Goal: Transaction & Acquisition: Obtain resource

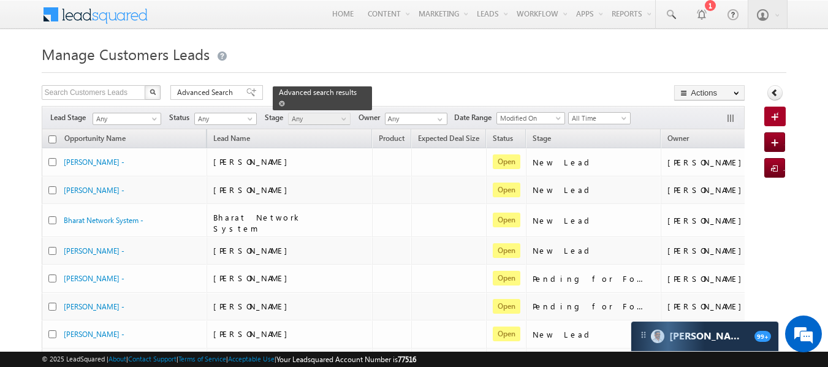
click at [285, 101] on span at bounding box center [282, 104] width 6 height 6
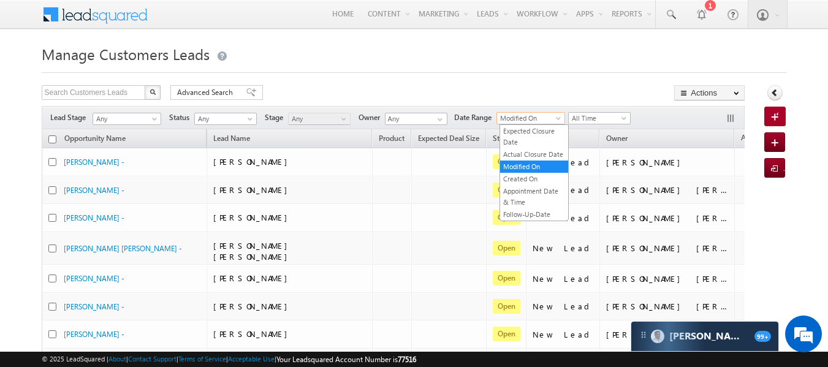
click at [564, 119] on span at bounding box center [560, 121] width 10 height 10
click at [534, 177] on link "Created On" at bounding box center [534, 178] width 68 height 11
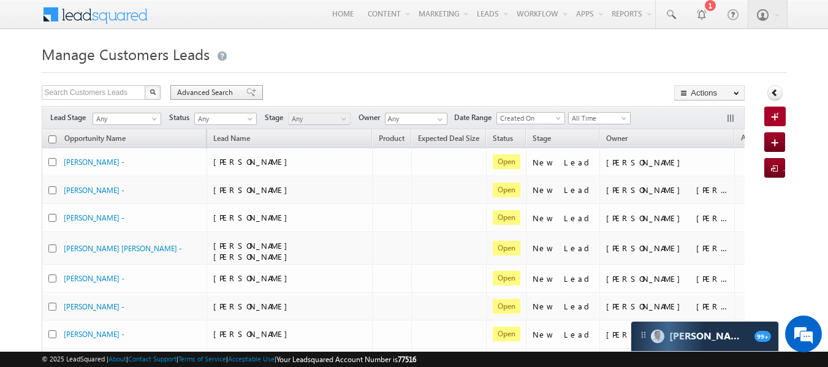
click at [223, 89] on span "Advanced Search" at bounding box center [206, 92] width 59 height 11
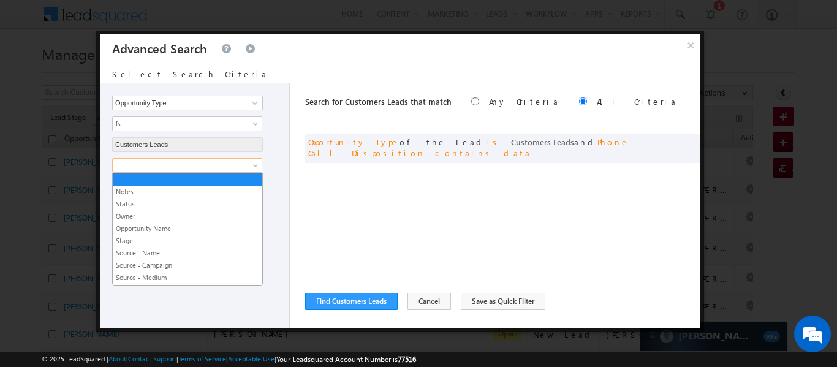
click at [207, 165] on span at bounding box center [179, 165] width 133 height 11
click at [177, 213] on link "Owner" at bounding box center [188, 216] width 150 height 11
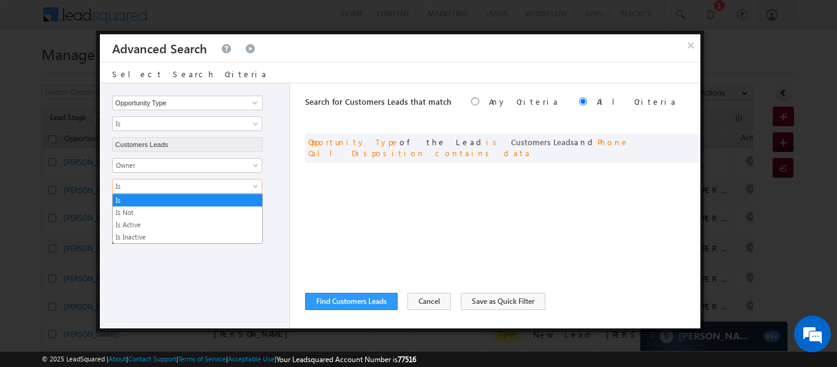
click at [169, 188] on span "Is" at bounding box center [179, 186] width 133 height 11
click at [162, 215] on link "Is Not" at bounding box center [188, 212] width 150 height 11
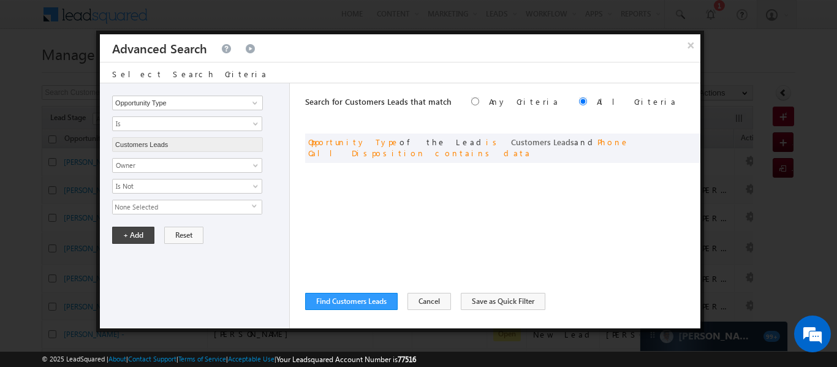
click at [160, 209] on span "None Selected" at bounding box center [182, 206] width 139 height 13
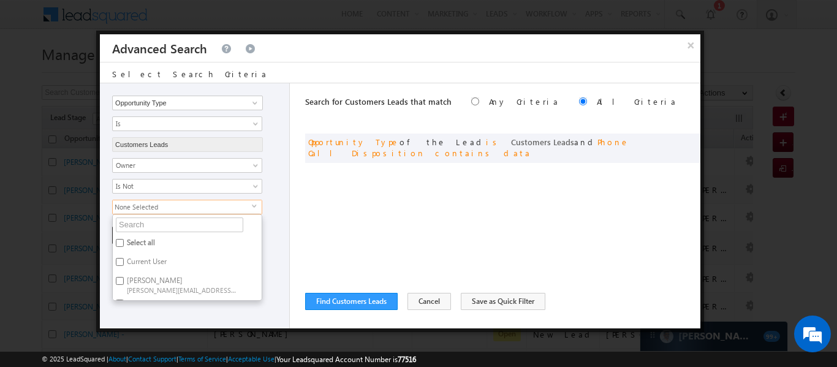
click at [160, 209] on span "None Selected" at bounding box center [182, 206] width 139 height 13
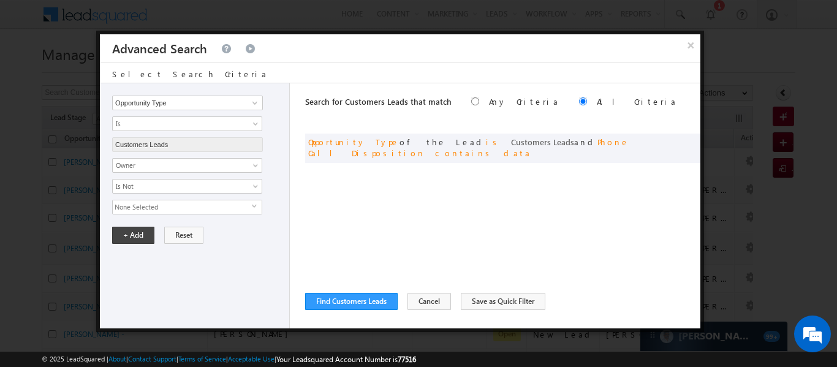
click at [160, 209] on span "None Selected" at bounding box center [182, 206] width 139 height 13
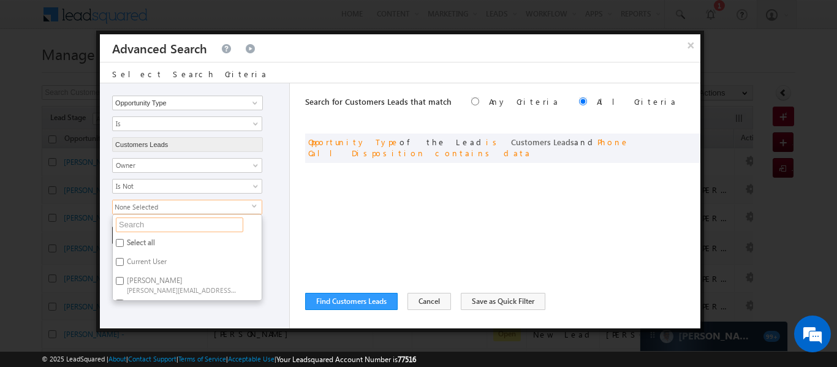
click at [149, 229] on input "text" at bounding box center [179, 225] width 127 height 15
type input "vika"
type input "vikas"
type input "vikas h"
type input "vikas ha"
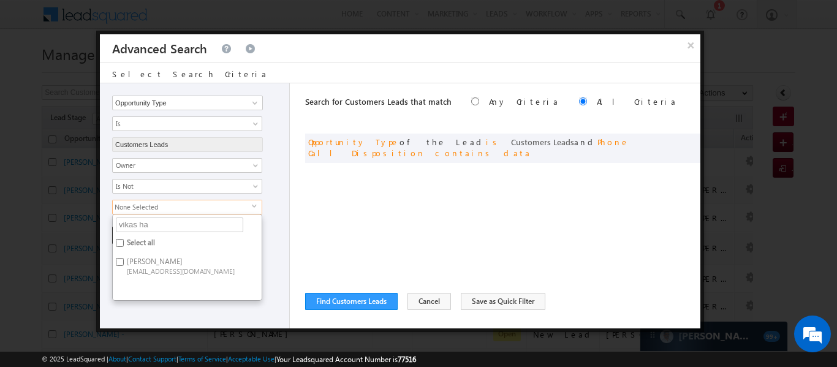
click at [124, 261] on label "Vikas Halwai sitara1@kserve.co.in" at bounding box center [181, 265] width 137 height 23
click at [124, 261] on input "Vikas Halwai sitara1@kserve.co.in" at bounding box center [120, 262] width 8 height 8
checkbox input "true"
click at [184, 229] on input "vikas ha" at bounding box center [179, 225] width 127 height 15
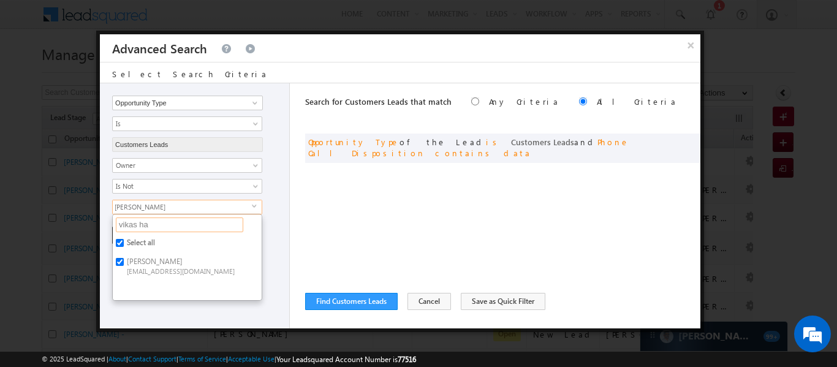
type input "vikas h"
type input "v"
type input "s"
type input "sys"
click at [121, 260] on input "System t20250410164353@leadsquared.com" at bounding box center [120, 262] width 8 height 8
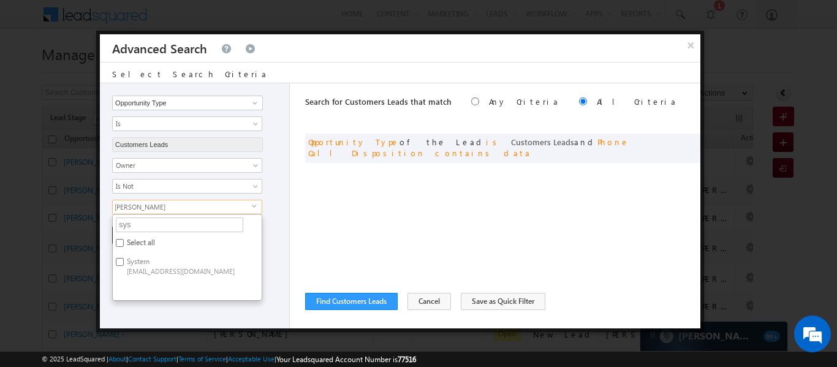
checkbox input "true"
click at [218, 203] on span "2 selected" at bounding box center [182, 206] width 139 height 13
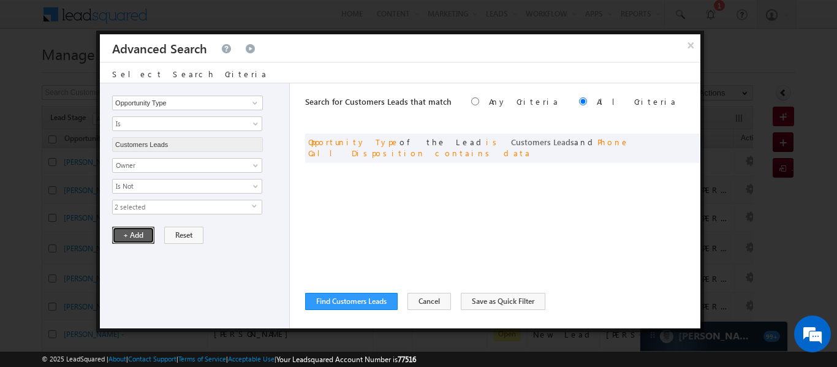
click at [135, 235] on button "+ Add" at bounding box center [133, 235] width 42 height 17
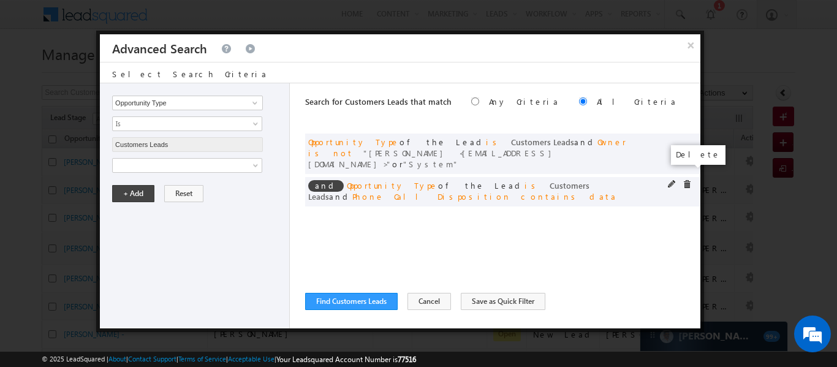
click at [686, 180] on span at bounding box center [687, 184] width 9 height 9
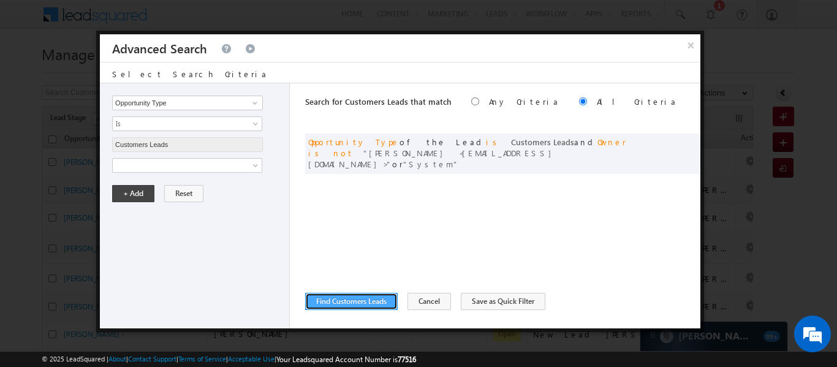
click at [343, 303] on button "Find Customers Leads" at bounding box center [351, 301] width 93 height 17
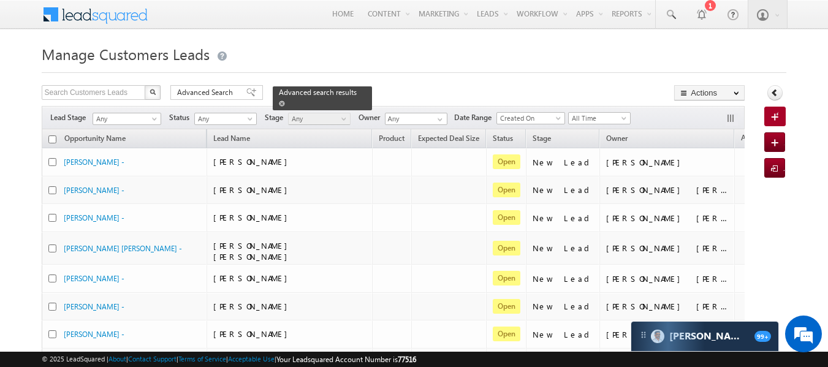
click at [284, 90] on span "Advanced search results" at bounding box center [318, 92] width 78 height 9
click at [218, 89] on span "Advanced Search" at bounding box center [206, 92] width 59 height 11
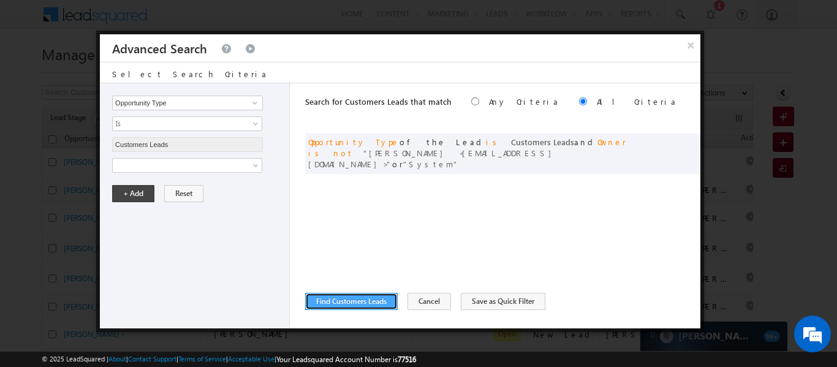
click at [350, 302] on button "Find Customers Leads" at bounding box center [351, 301] width 93 height 17
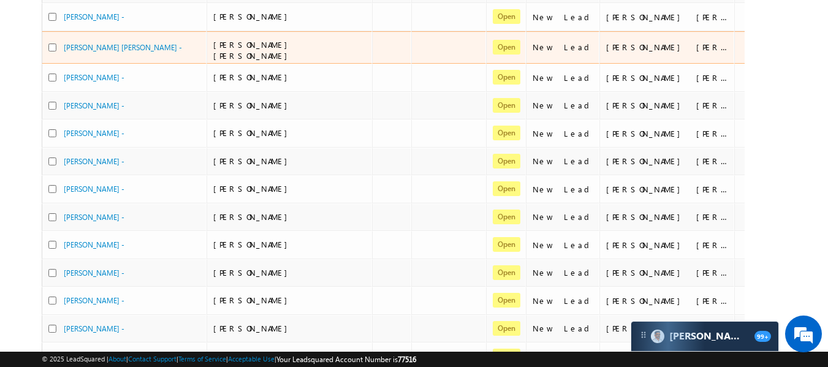
scroll to position [4, 0]
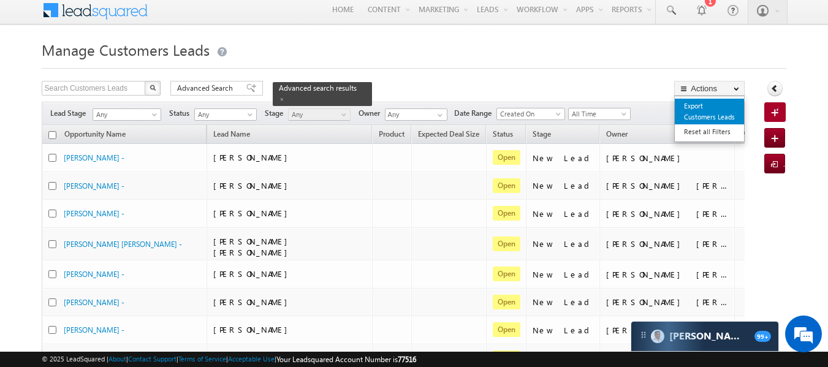
click at [694, 107] on link "Export Customers Leads" at bounding box center [709, 112] width 69 height 26
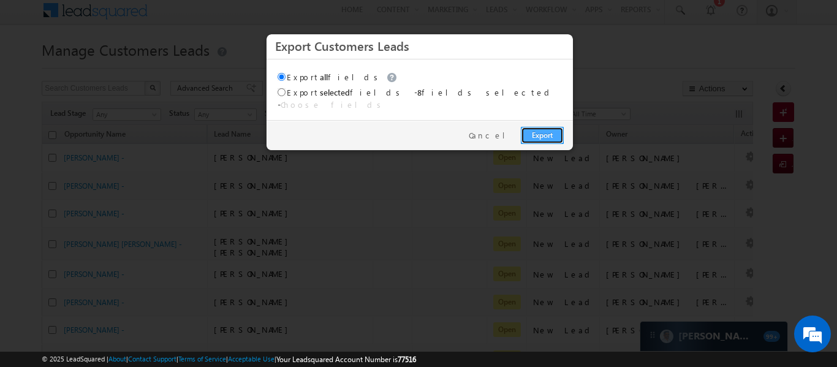
click at [542, 132] on link "Export" at bounding box center [542, 135] width 43 height 17
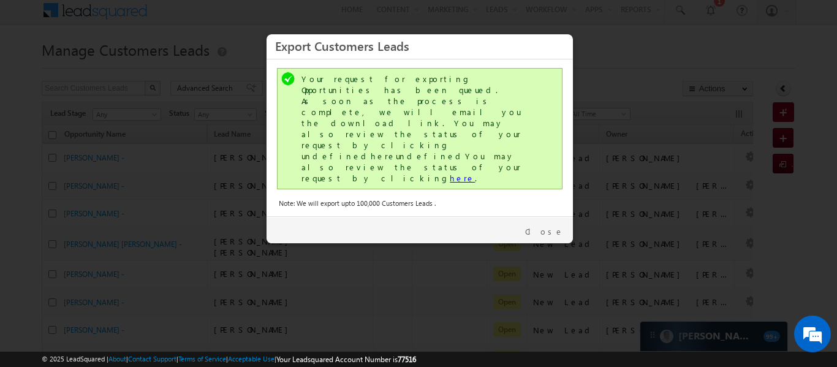
click at [450, 173] on link "here" at bounding box center [462, 178] width 25 height 10
click at [552, 226] on link "Close" at bounding box center [544, 231] width 39 height 11
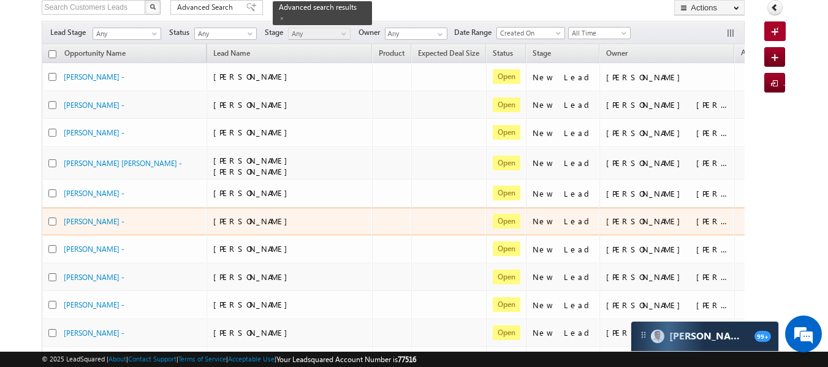
scroll to position [0, 0]
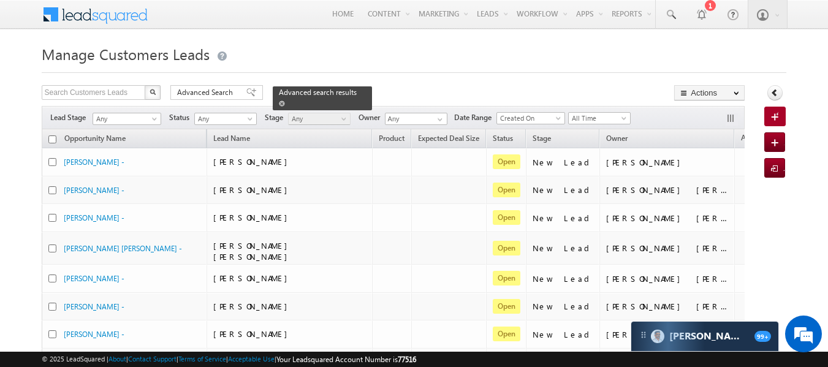
click at [285, 101] on span at bounding box center [282, 104] width 6 height 6
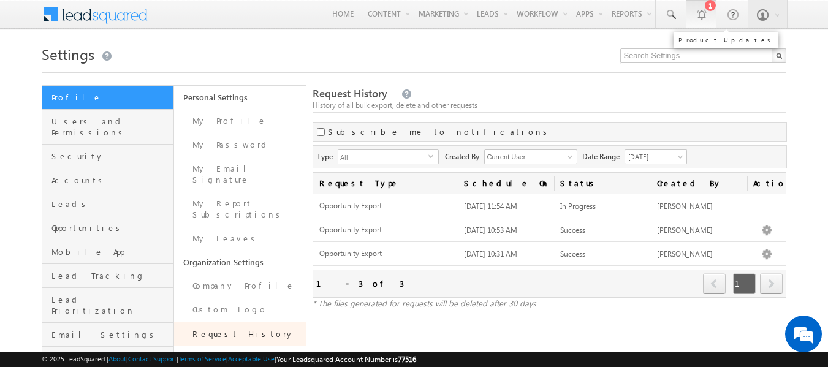
click at [699, 20] on div at bounding box center [701, 14] width 12 height 12
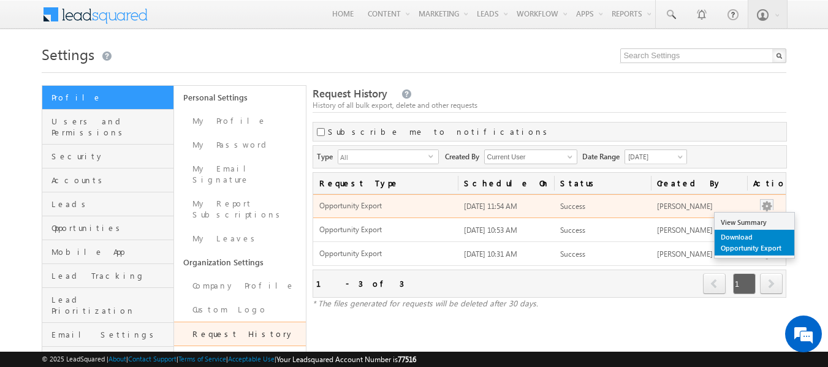
click at [748, 239] on link "Download Opportunity Export" at bounding box center [755, 243] width 80 height 26
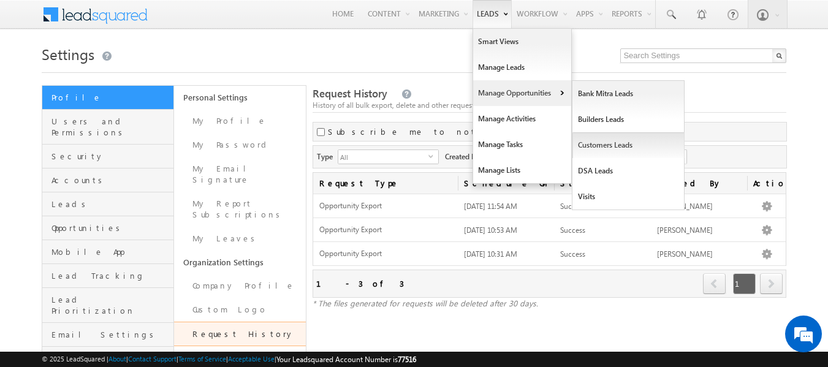
click at [594, 150] on link "Customers Leads" at bounding box center [628, 145] width 112 height 26
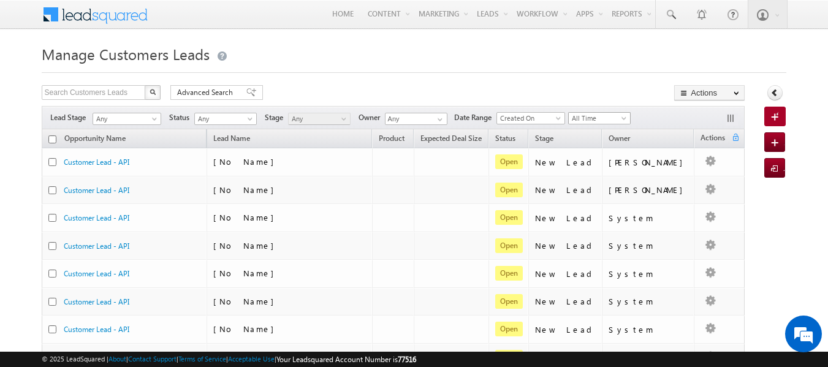
click at [578, 120] on span "All Time" at bounding box center [598, 118] width 58 height 11
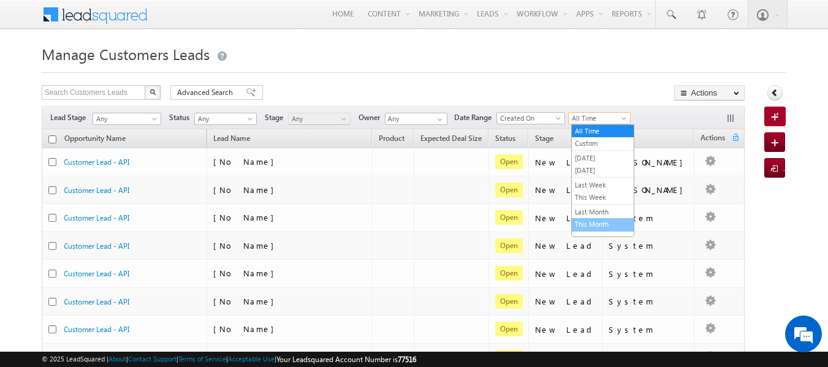
click at [595, 221] on link "This Month" at bounding box center [603, 224] width 62 height 11
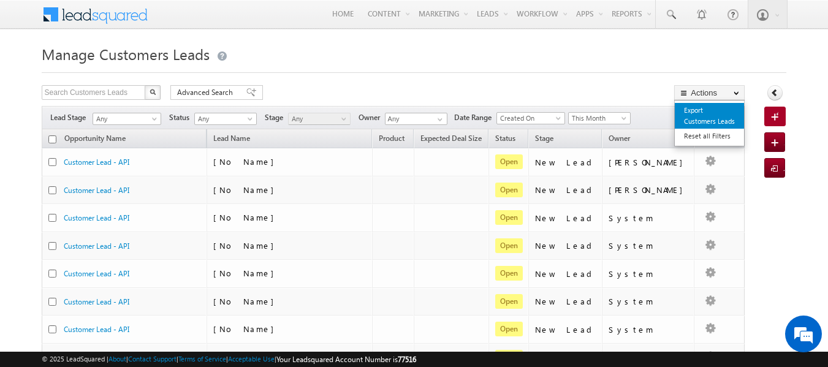
click at [696, 112] on link "Export Customers Leads" at bounding box center [709, 116] width 69 height 26
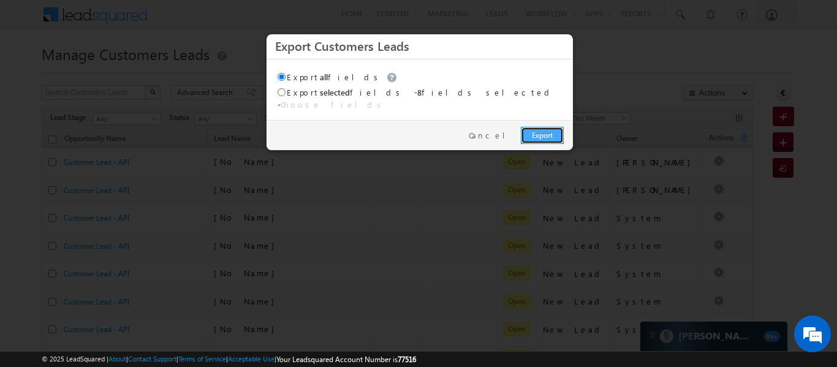
click at [550, 127] on link "Export" at bounding box center [542, 135] width 43 height 17
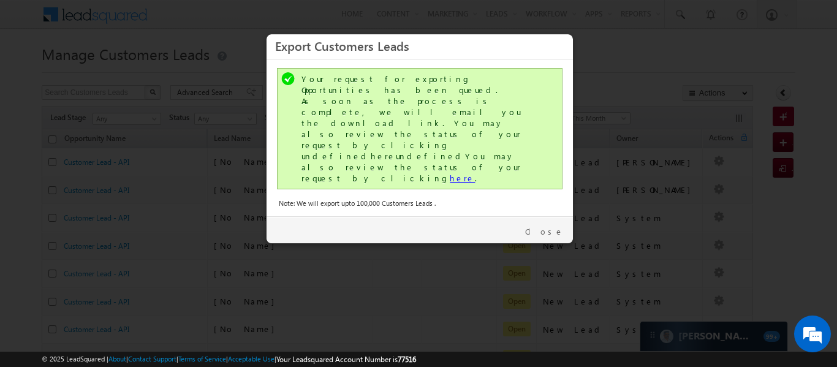
click at [450, 173] on link "here" at bounding box center [462, 178] width 25 height 10
click at [554, 226] on link "Close" at bounding box center [544, 231] width 39 height 11
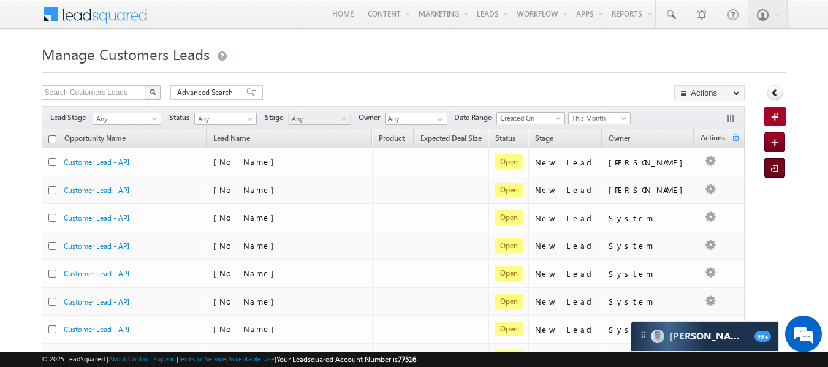
click at [771, 168] on span at bounding box center [777, 169] width 12 height 12
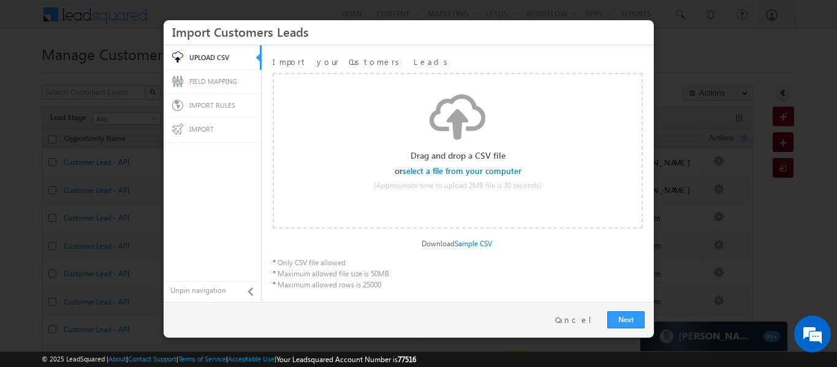
click at [457, 170] on input "file" at bounding box center [463, 171] width 116 height 9
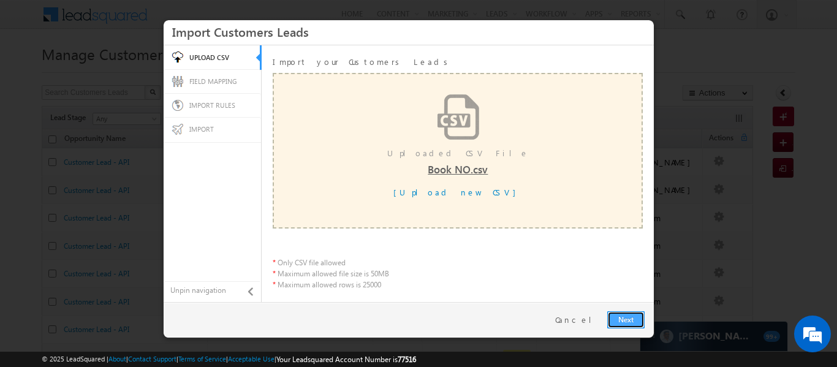
click at [628, 317] on link "Next" at bounding box center [625, 319] width 37 height 17
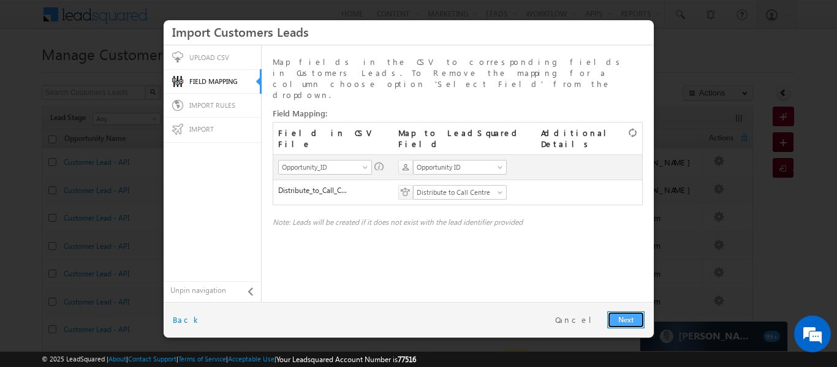
click at [637, 321] on link "Next" at bounding box center [625, 319] width 37 height 17
radio input "true"
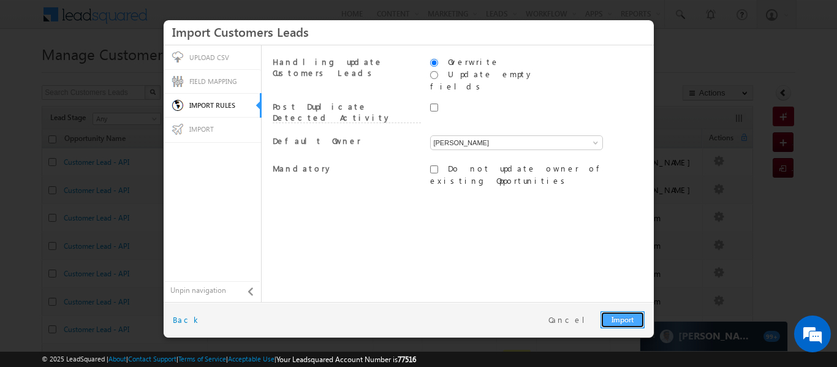
click at [621, 319] on link "Import" at bounding box center [623, 319] width 44 height 17
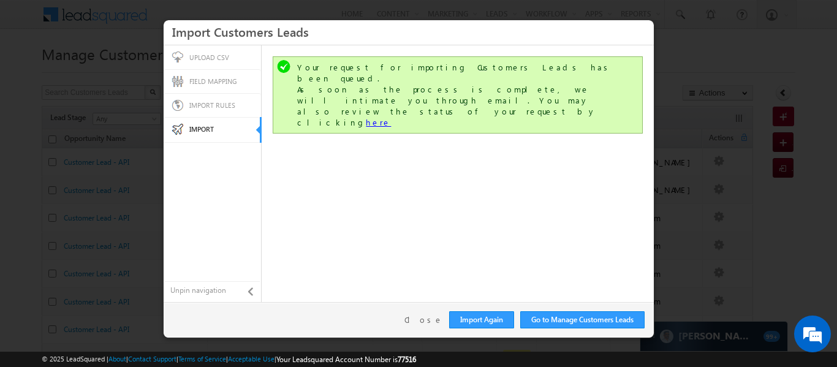
click at [391, 117] on link "here" at bounding box center [378, 122] width 25 height 10
click at [422, 313] on div "Go to Manage Customers Leads Import Again Close Back" at bounding box center [409, 320] width 490 height 36
click at [427, 317] on link "Close" at bounding box center [424, 319] width 39 height 11
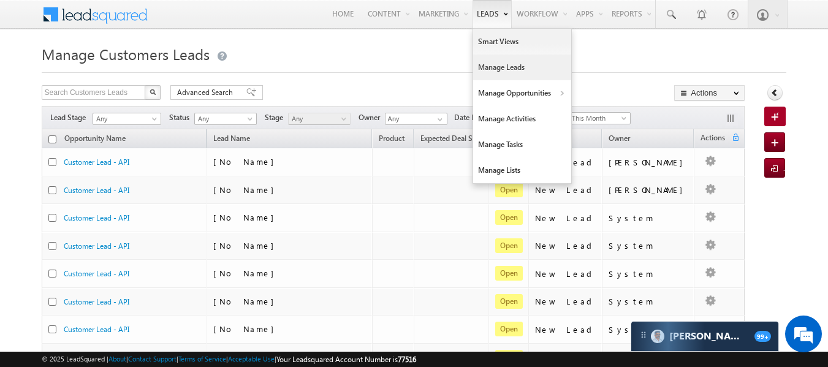
click at [498, 71] on link "Manage Leads" at bounding box center [522, 68] width 98 height 26
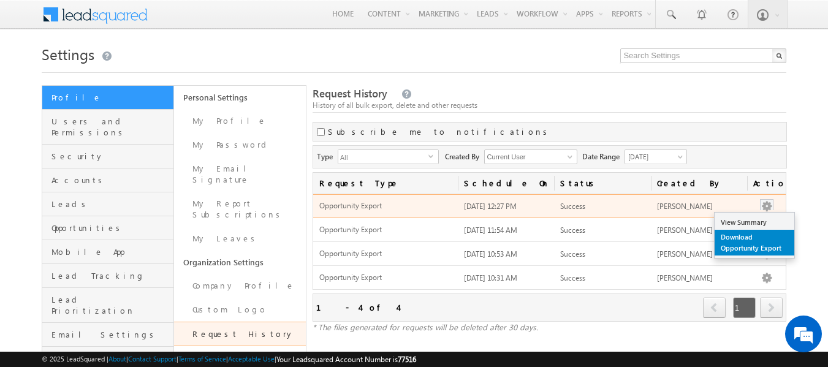
click at [745, 240] on link "Download Opportunity Export" at bounding box center [755, 243] width 80 height 26
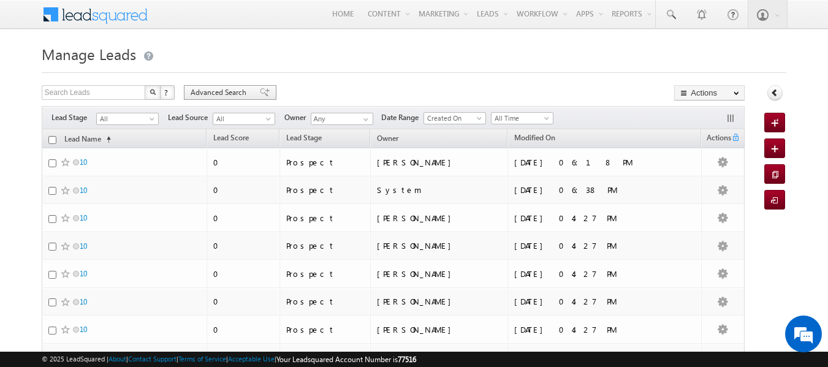
click at [240, 97] on span "Advanced Search" at bounding box center [220, 92] width 59 height 11
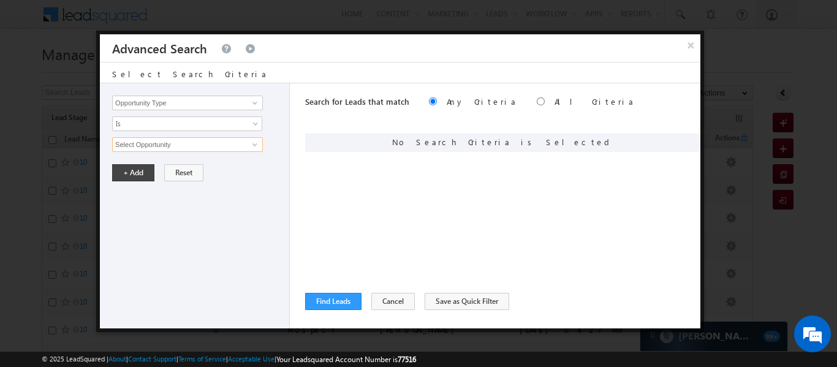
click at [242, 145] on input "Select Opportunity" at bounding box center [187, 144] width 151 height 15
click at [254, 148] on span at bounding box center [255, 145] width 10 height 10
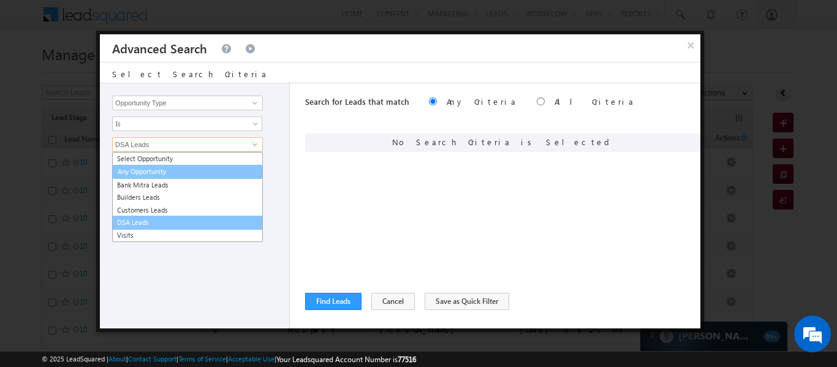
type input "Visits"
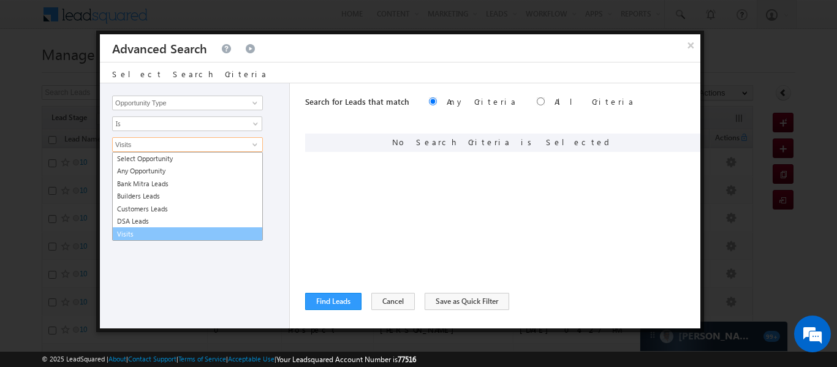
click at [125, 238] on link "Visits" at bounding box center [187, 234] width 151 height 14
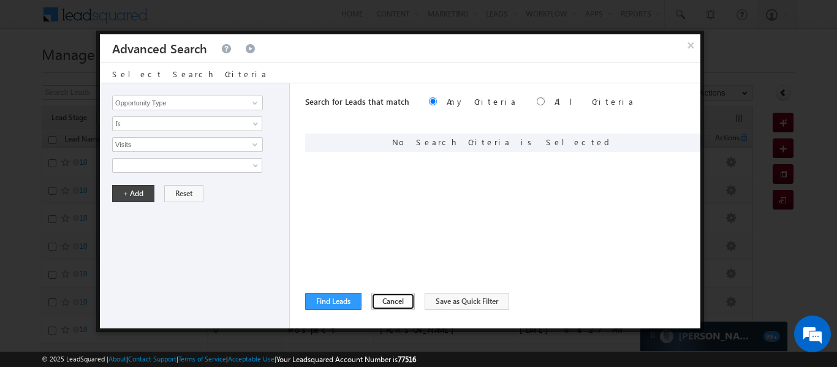
click at [389, 298] on button "Cancel" at bounding box center [393, 301] width 44 height 17
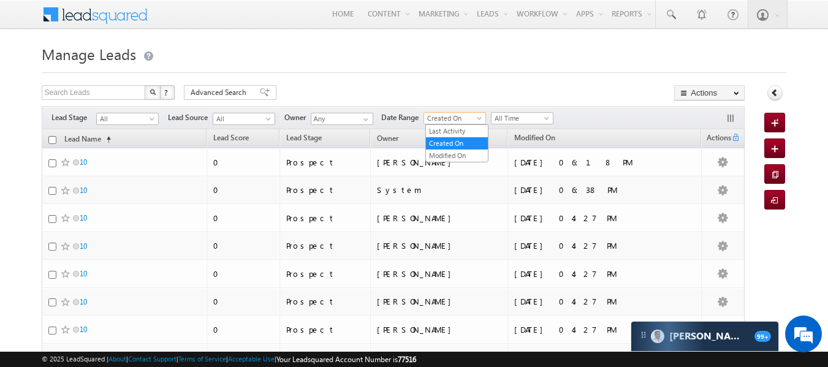
click at [478, 118] on span at bounding box center [481, 121] width 10 height 10
click at [472, 140] on link "Created On" at bounding box center [457, 143] width 62 height 11
click at [562, 120] on div "Filters Lead Stage All All Lead Source All All Owner Any Any Date Range Go 12:4…" at bounding box center [394, 117] width 704 height 23
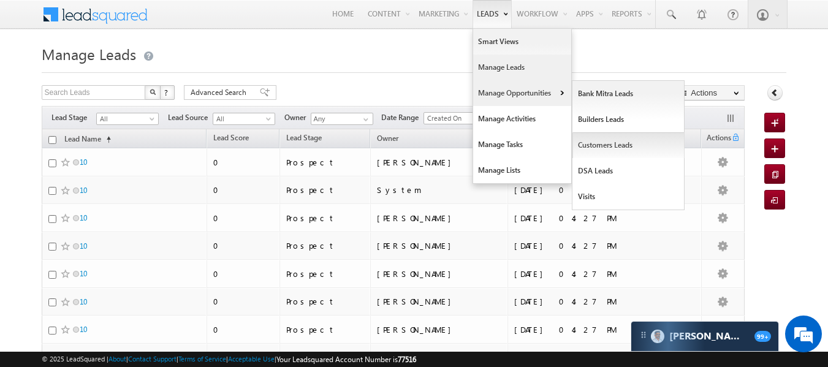
click at [597, 146] on link "Customers Leads" at bounding box center [628, 145] width 112 height 26
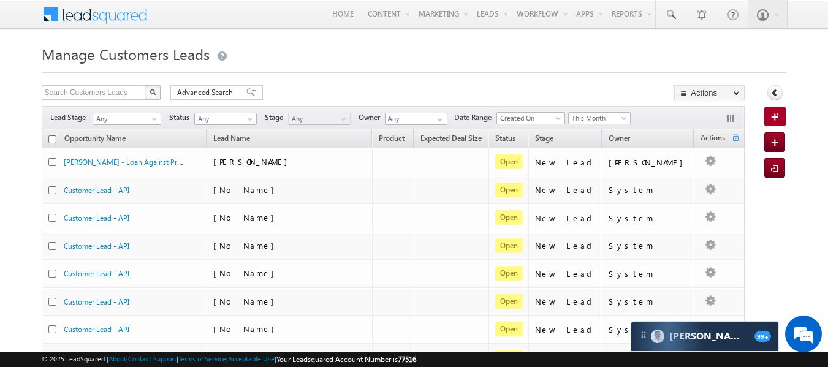
scroll to position [1, 0]
